Goal: Information Seeking & Learning: Learn about a topic

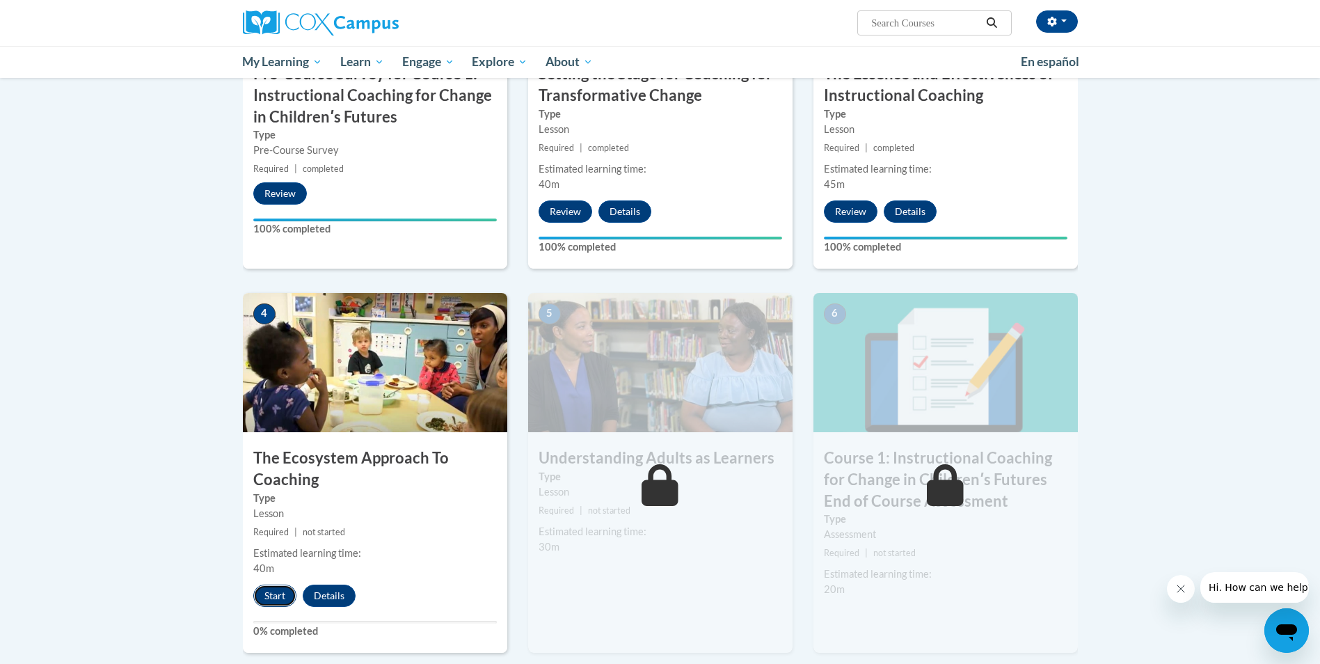
click at [273, 596] on button "Start" at bounding box center [274, 595] width 43 height 22
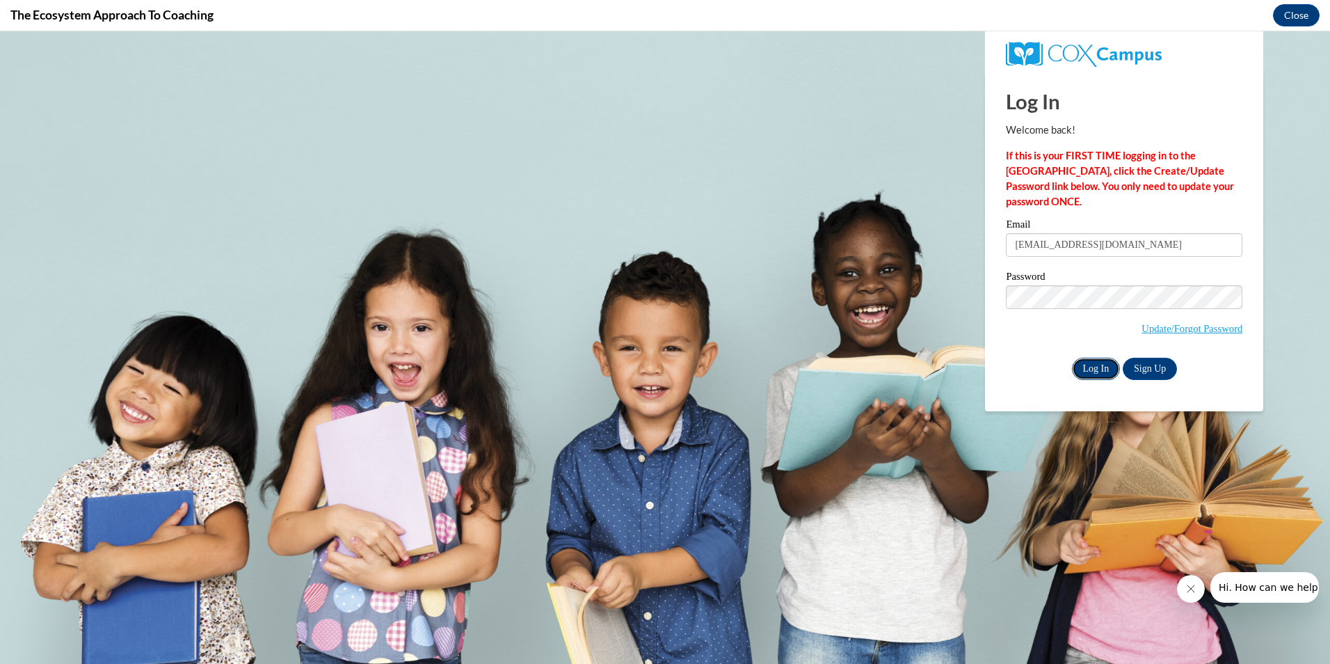
click at [1091, 364] on input "Log In" at bounding box center [1096, 369] width 49 height 22
click at [1084, 365] on input "Log In" at bounding box center [1096, 369] width 49 height 22
click at [1085, 371] on input "Log In" at bounding box center [1096, 369] width 49 height 22
click at [1088, 371] on input "Log In" at bounding box center [1096, 369] width 49 height 22
click at [1292, 7] on button "Close" at bounding box center [1296, 15] width 47 height 22
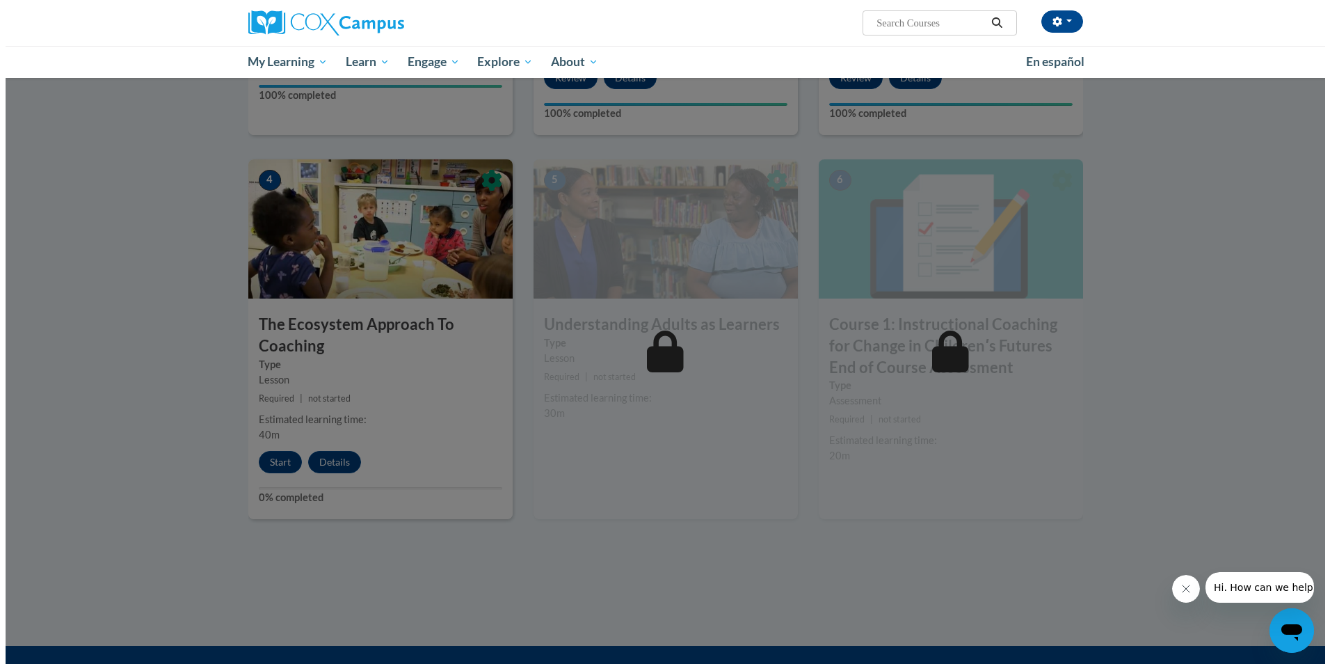
scroll to position [626, 0]
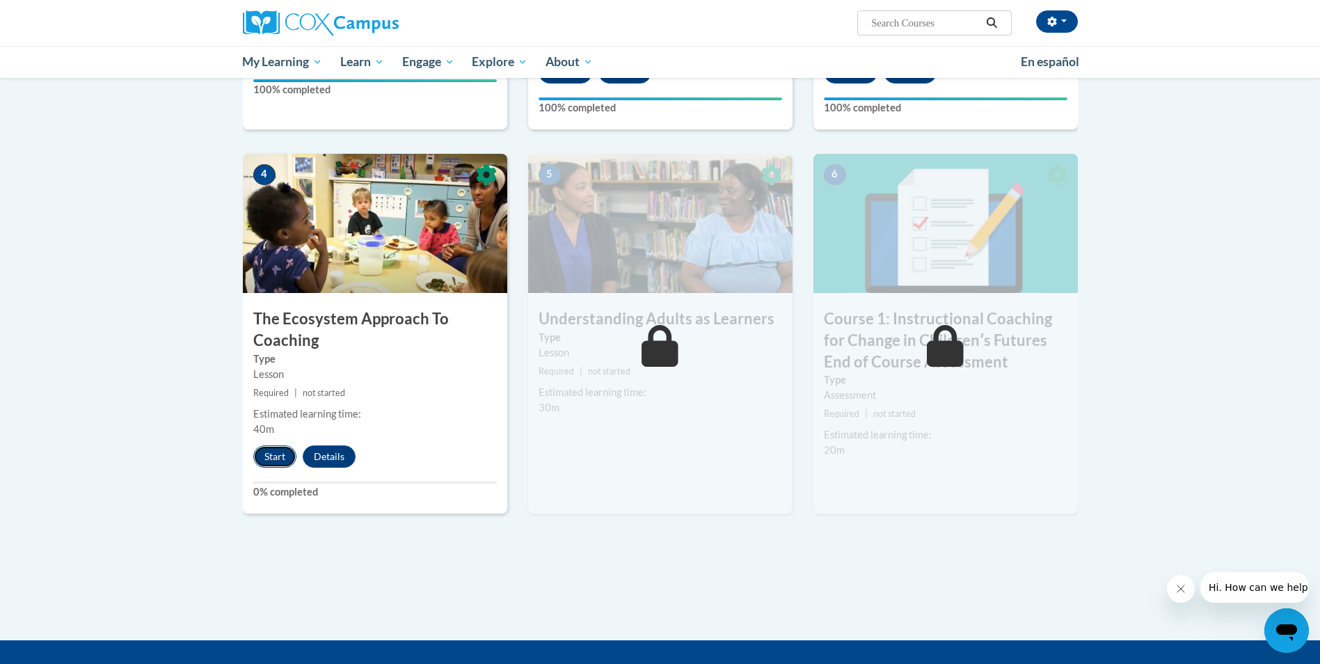
click at [271, 458] on button "Start" at bounding box center [274, 456] width 43 height 22
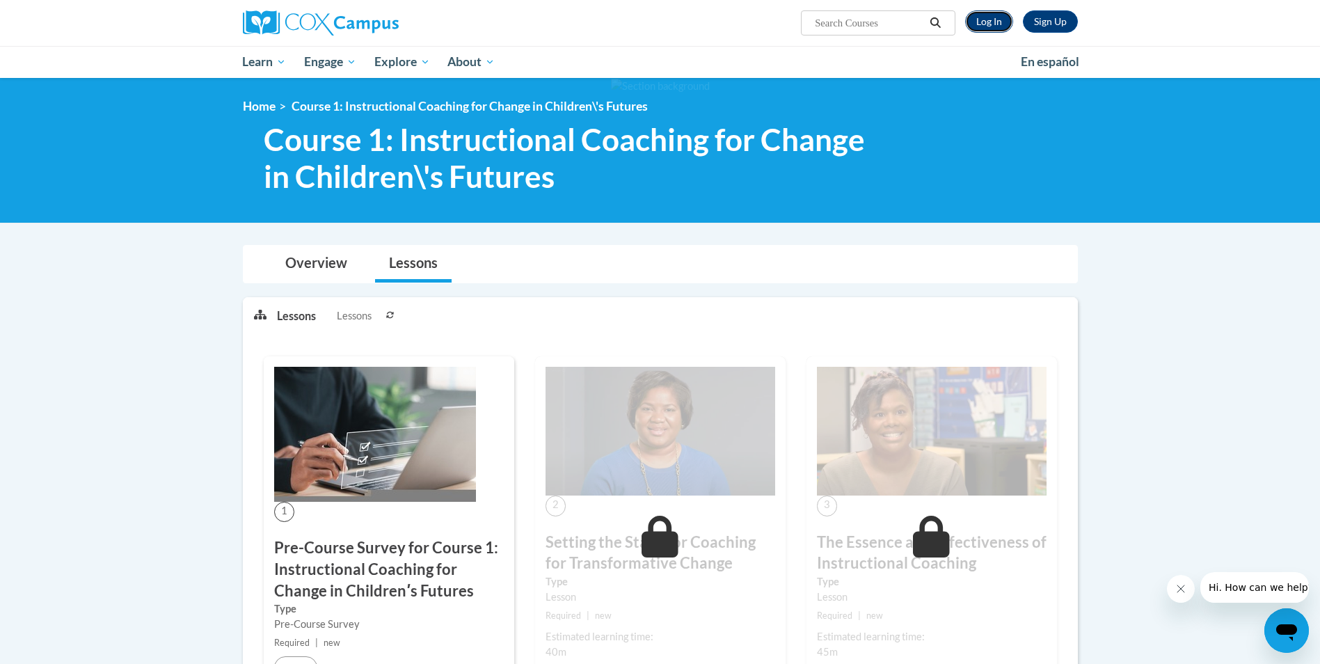
click at [991, 24] on link "Log In" at bounding box center [989, 21] width 48 height 22
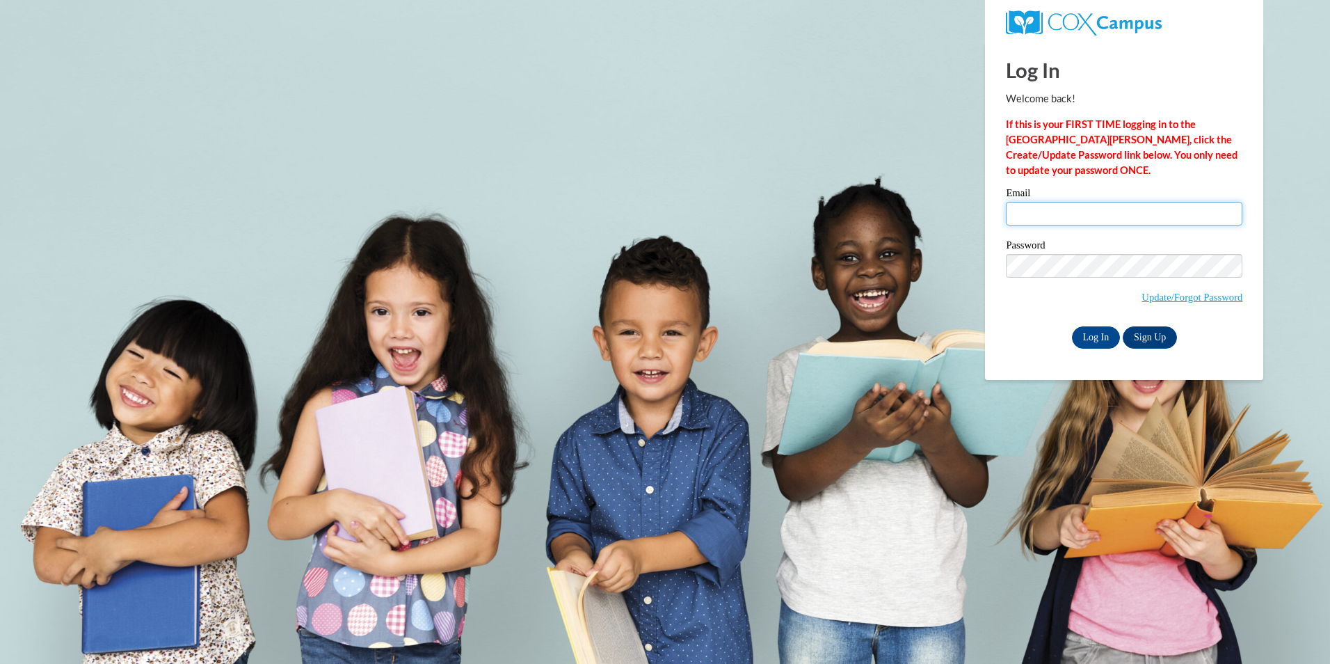
click at [1032, 218] on input "Email" at bounding box center [1124, 214] width 237 height 24
type input "[PERSON_NAME][EMAIL_ADDRESS][PERSON_NAME][DOMAIN_NAME]"
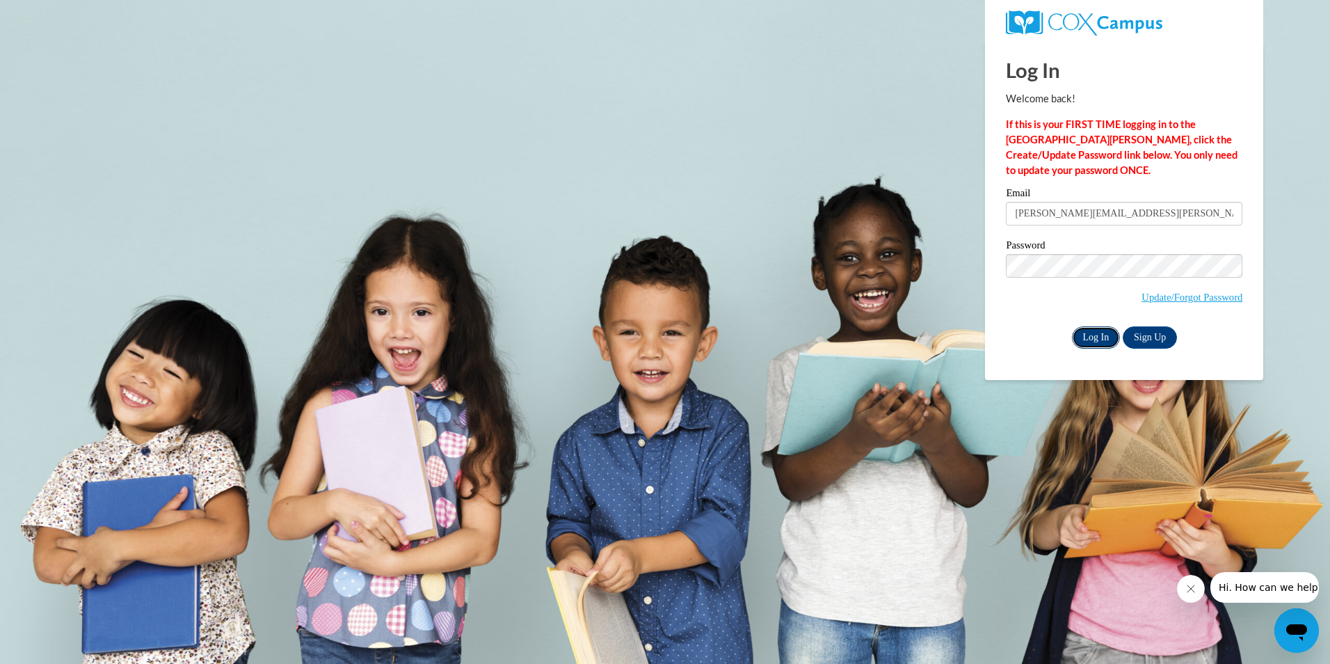
click at [1093, 338] on input "Log In" at bounding box center [1096, 337] width 49 height 22
click at [1085, 333] on input "Log In" at bounding box center [1096, 337] width 49 height 22
click at [1094, 329] on input "Log In" at bounding box center [1096, 337] width 49 height 22
click at [1098, 342] on input "Log In" at bounding box center [1096, 337] width 49 height 22
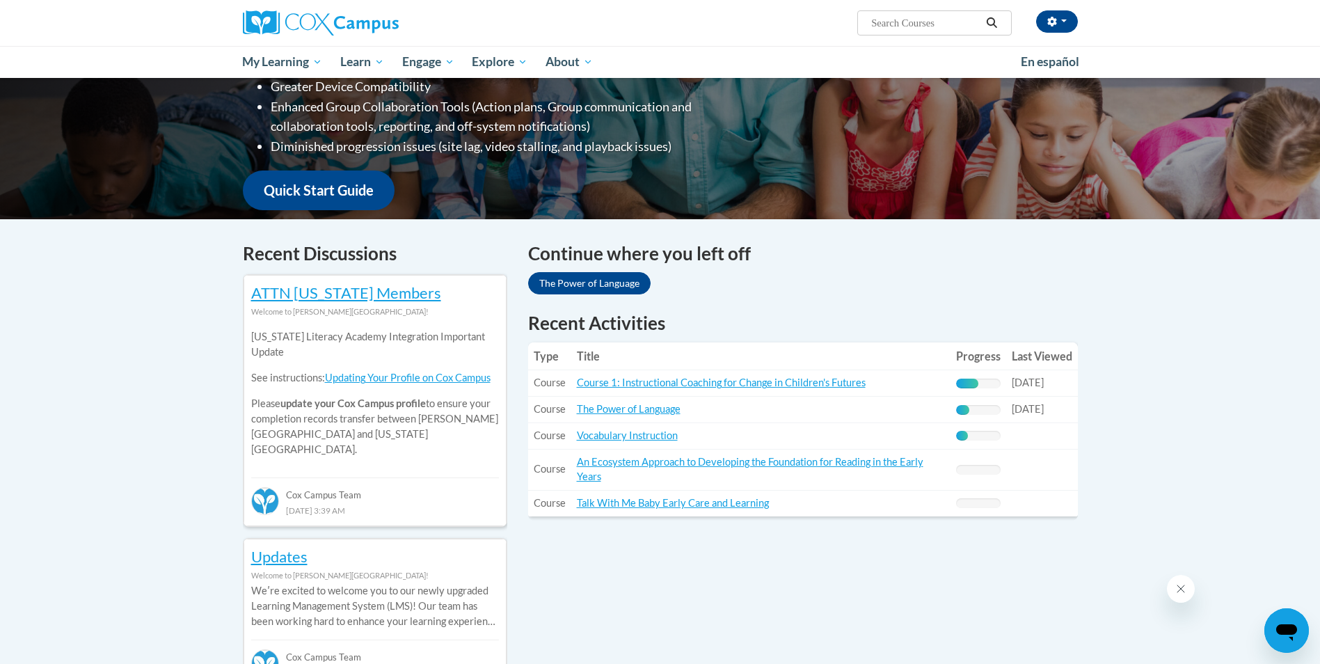
scroll to position [278, 0]
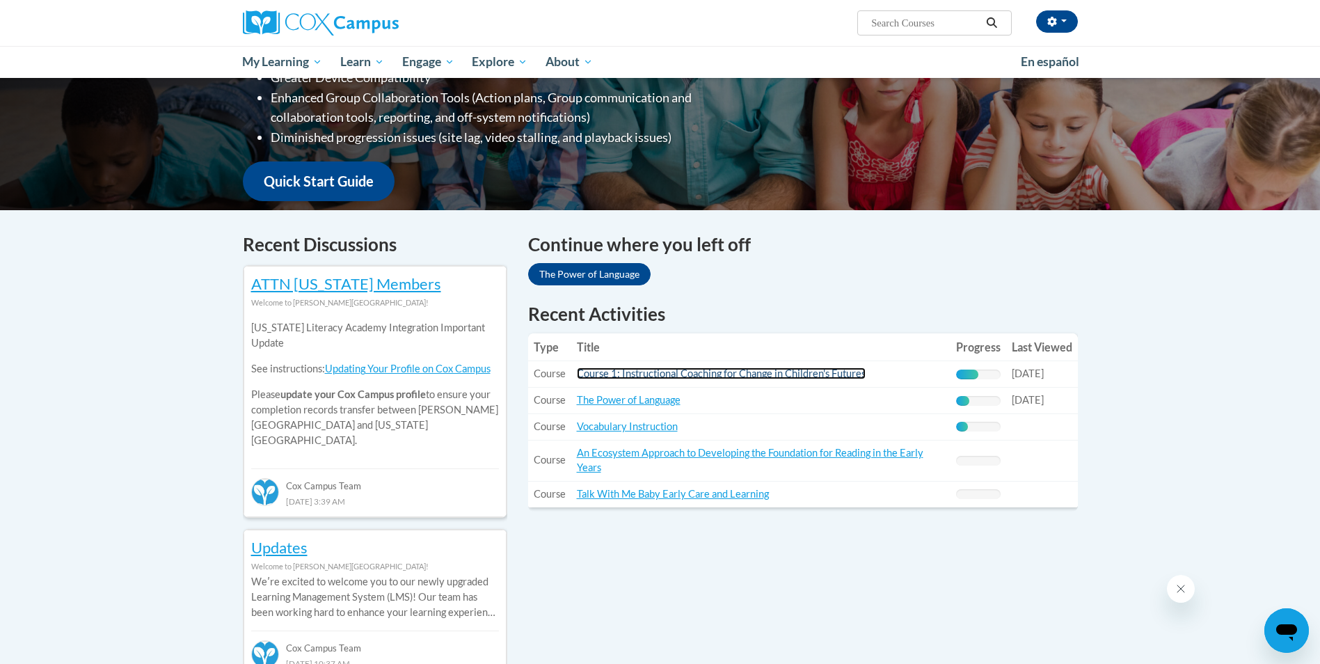
click at [715, 376] on link "Course 1: Instructional Coaching for Change in Children's Futures" at bounding box center [721, 373] width 289 height 12
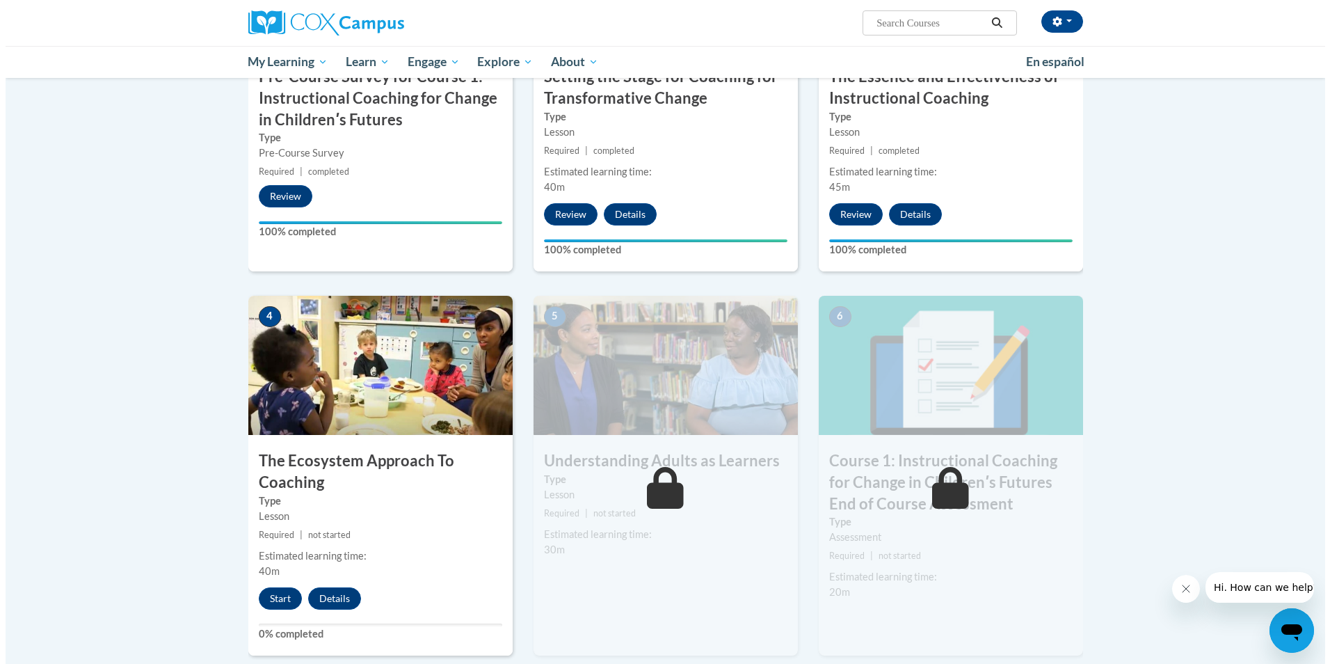
scroll to position [487, 0]
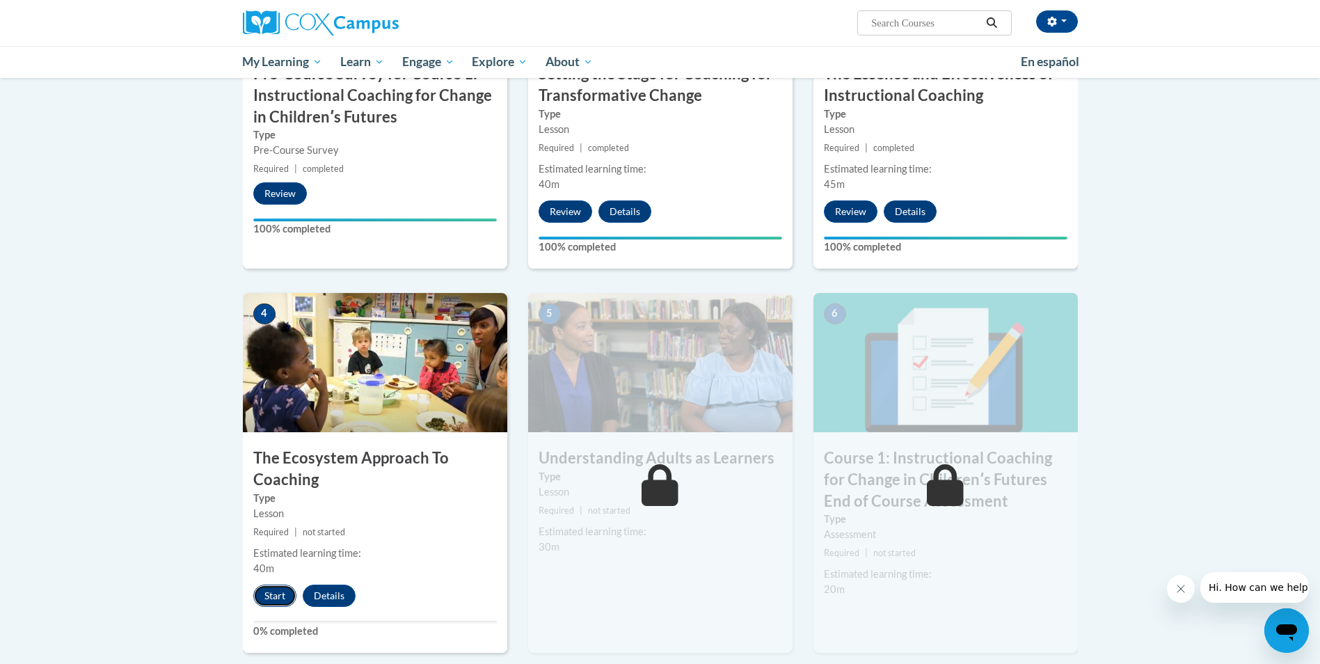
click at [281, 594] on button "Start" at bounding box center [274, 595] width 43 height 22
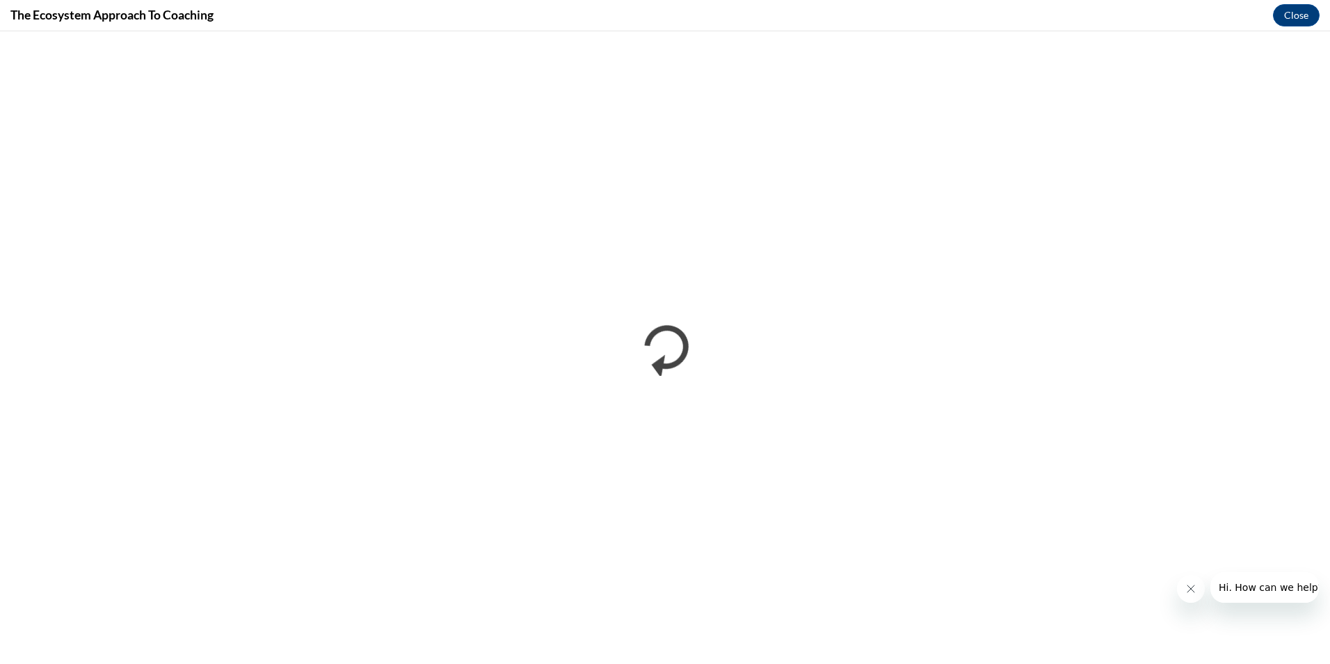
scroll to position [0, 0]
